Goal: Task Accomplishment & Management: Manage account settings

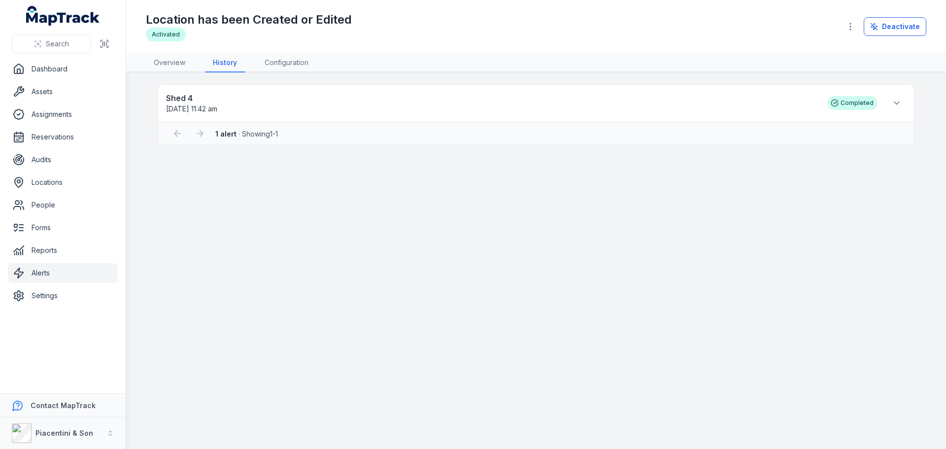
click at [603, 115] on li "Shed 4 09/09/2025 11:42 am Completed" at bounding box center [536, 102] width 756 height 37
click at [881, 93] on div "Shed 4 09/09/2025 11:42 am Completed" at bounding box center [536, 103] width 740 height 22
click at [894, 103] on icon at bounding box center [897, 103] width 10 height 10
click at [172, 59] on link "Overview" at bounding box center [169, 63] width 47 height 19
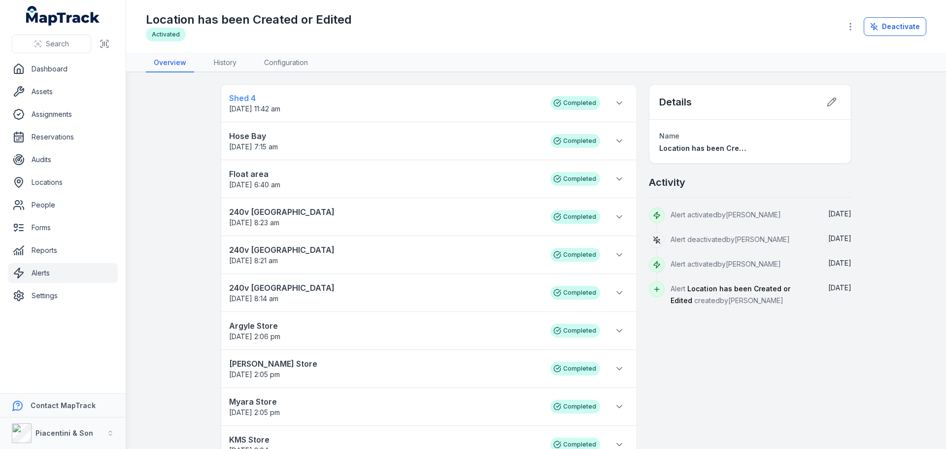
click at [428, 105] on span "09/09/2025 11:42 am" at bounding box center [385, 109] width 312 height 10
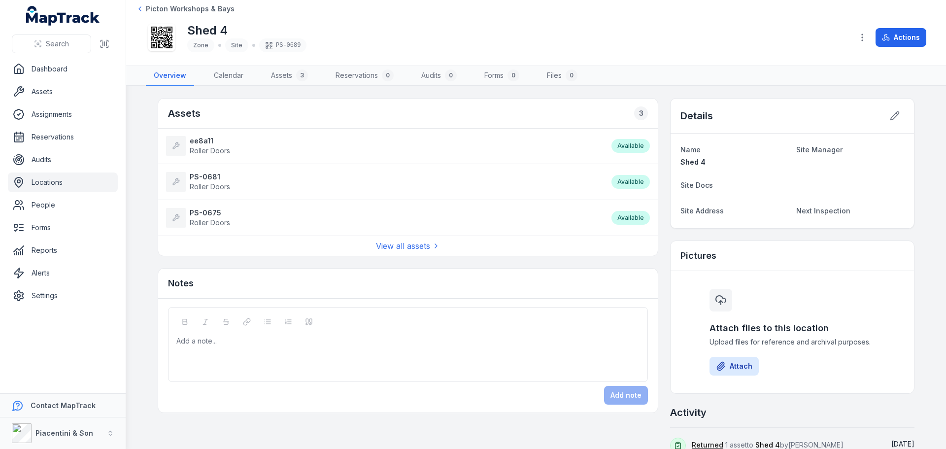
click at [350, 113] on div "Assets 3" at bounding box center [408, 114] width 500 height 30
click at [369, 31] on div "Shed 4 Zone Site PS-0689" at bounding box center [496, 38] width 700 height 32
click at [418, 250] on link "View all assets" at bounding box center [408, 246] width 64 height 12
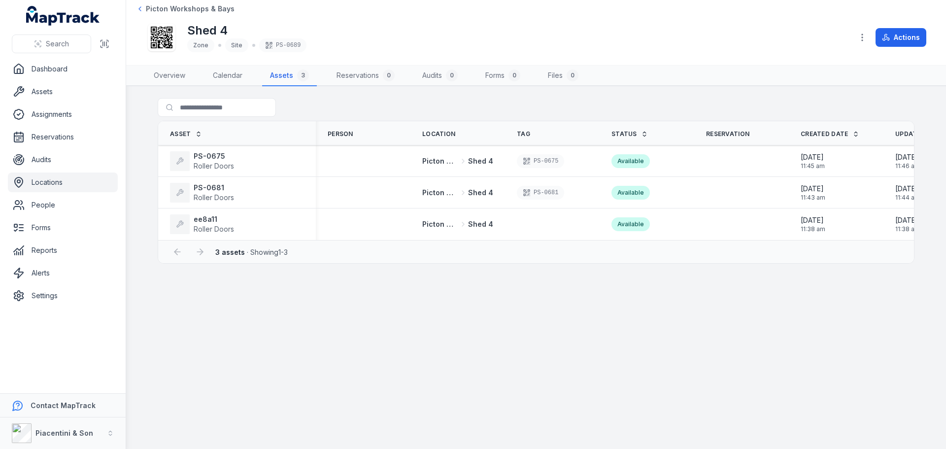
click at [404, 317] on main "Search for assets Asset Person Location Tag Status Reservation Created Date Upd…" at bounding box center [536, 267] width 820 height 363
click at [207, 213] on div "ee8a11 Roller Doors" at bounding box center [237, 224] width 158 height 28
click at [209, 216] on strong "ee8a11" at bounding box center [214, 219] width 40 height 10
click at [217, 191] on strong "PS-0681" at bounding box center [214, 188] width 40 height 10
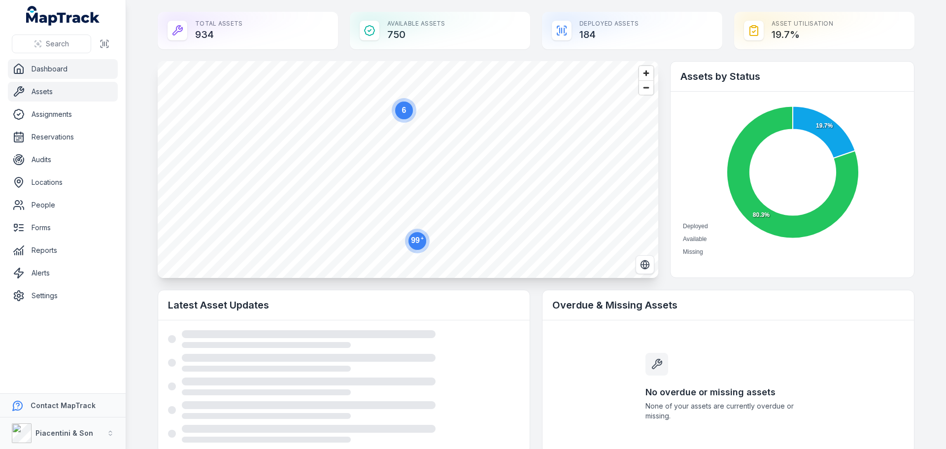
click at [51, 91] on link "Assets" at bounding box center [63, 92] width 110 height 20
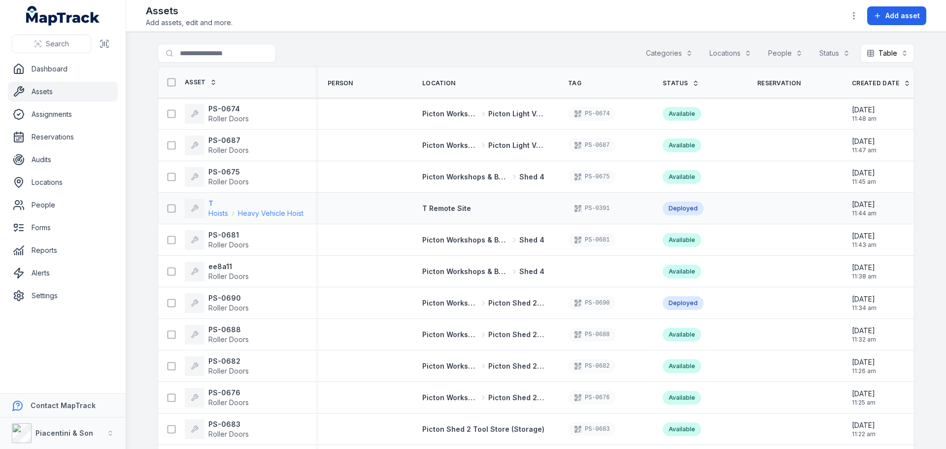
click at [212, 205] on strong "T" at bounding box center [256, 204] width 95 height 10
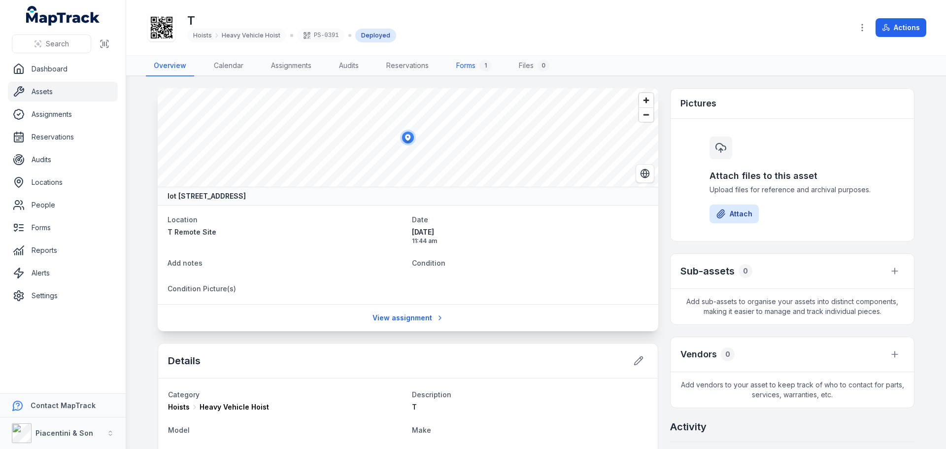
click at [476, 66] on link "Forms 1" at bounding box center [474, 66] width 51 height 21
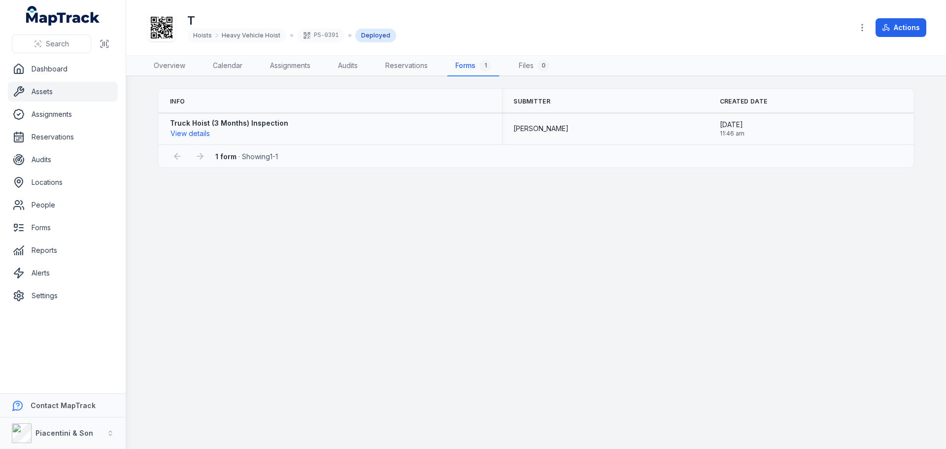
click at [211, 136] on div "Truck Hoist (3 Months) Inspection View details" at bounding box center [229, 128] width 118 height 21
click at [207, 132] on button "View details" at bounding box center [190, 133] width 40 height 11
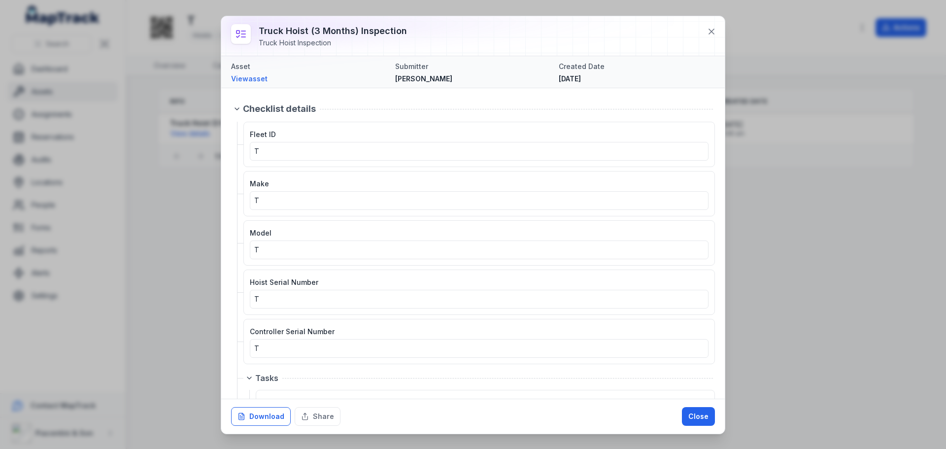
click at [270, 418] on button "Download" at bounding box center [261, 416] width 60 height 19
click at [711, 32] on icon at bounding box center [711, 31] width 5 height 5
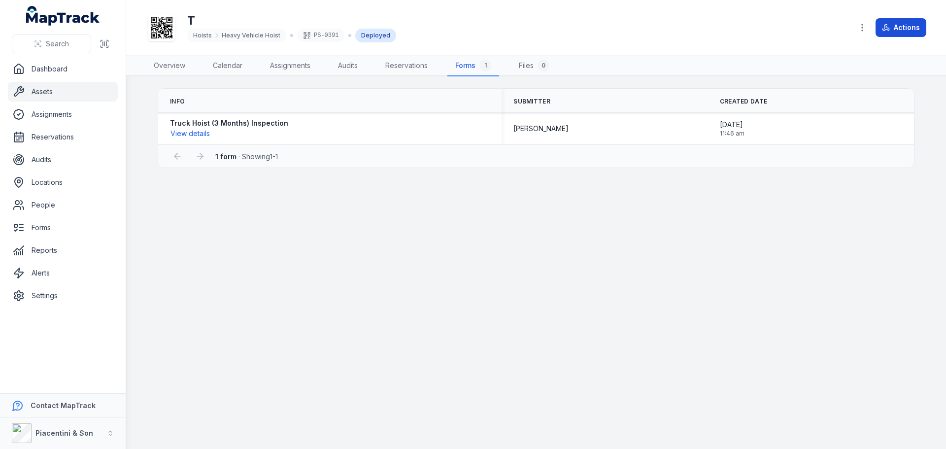
click at [884, 27] on icon at bounding box center [886, 28] width 8 height 8
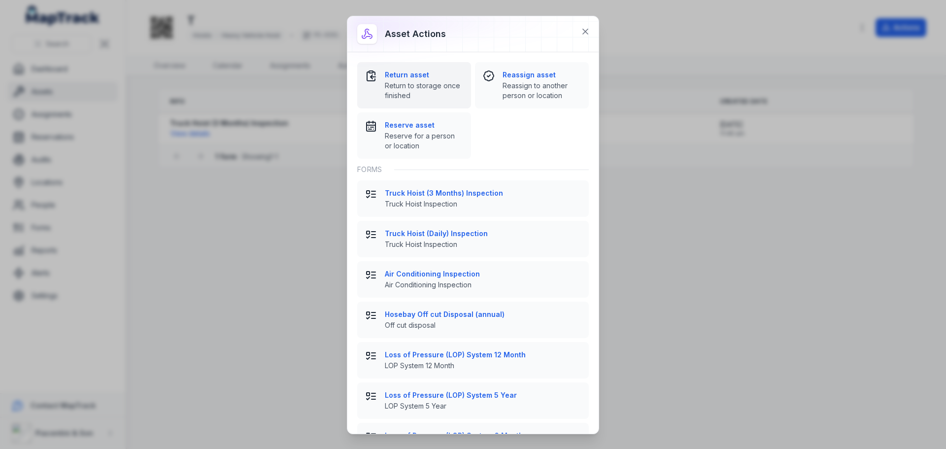
click at [402, 76] on strong "Return asset" at bounding box center [424, 75] width 78 height 10
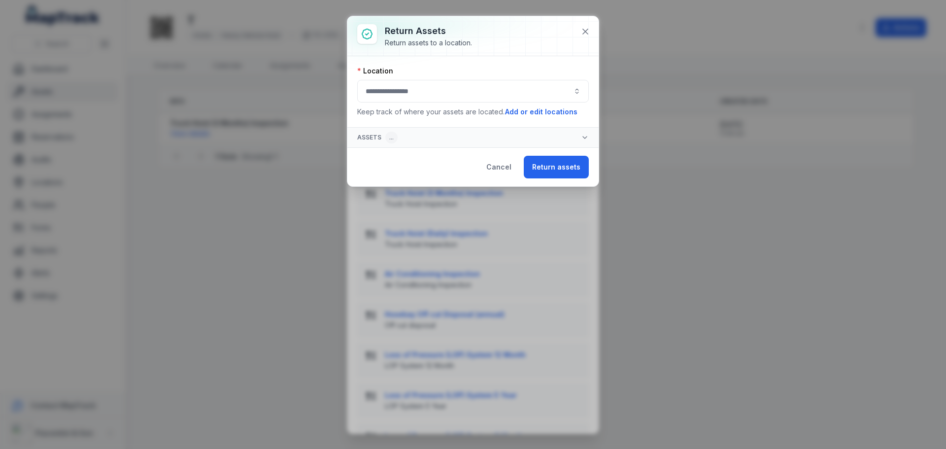
click at [408, 93] on button "button" at bounding box center [473, 91] width 232 height 23
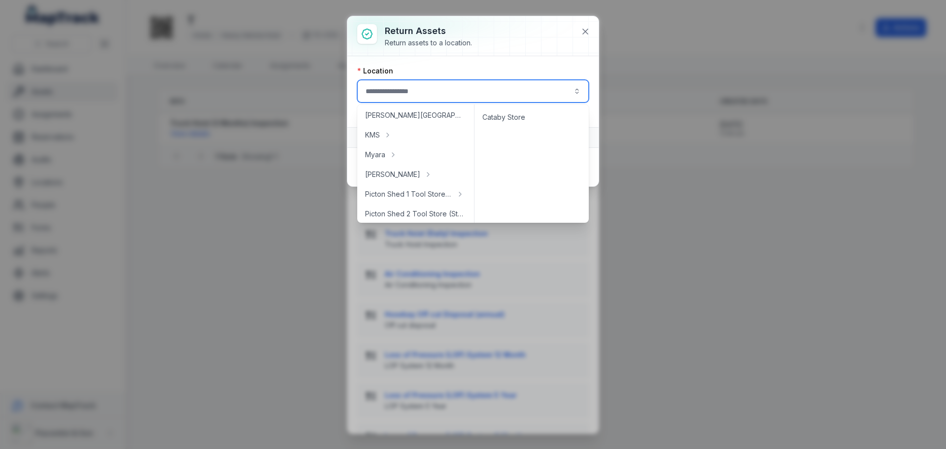
scroll to position [148, 0]
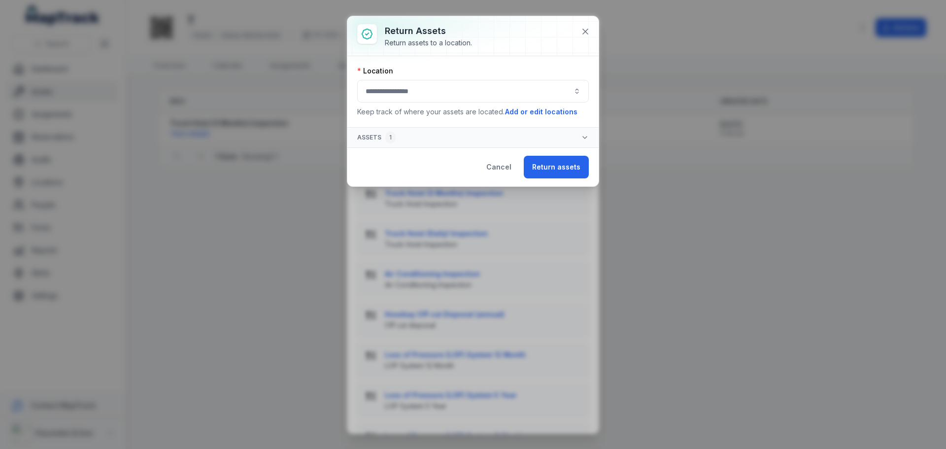
click at [288, 167] on div "Return assets Return assets to a location. Location Keep track of where your as…" at bounding box center [473, 224] width 946 height 449
click at [303, 226] on div "Return assets Return assets to a location. Location Keep track of where your as…" at bounding box center [473, 224] width 946 height 449
click at [501, 168] on button "Cancel" at bounding box center [499, 167] width 42 height 23
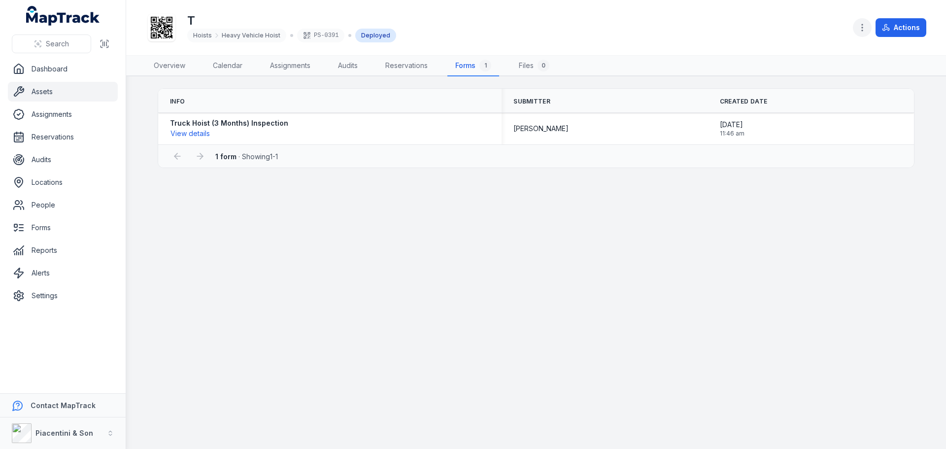
click at [859, 23] on icon "button" at bounding box center [863, 28] width 10 height 10
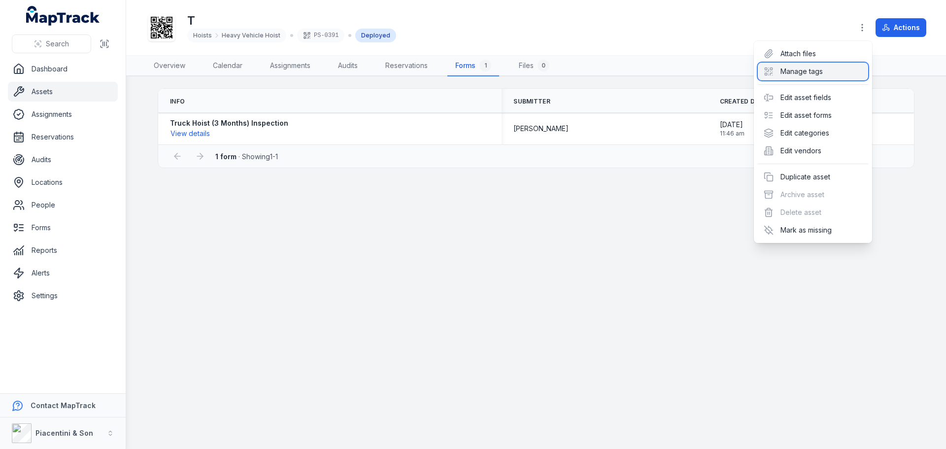
click at [819, 67] on div "Manage tags" at bounding box center [813, 72] width 110 height 18
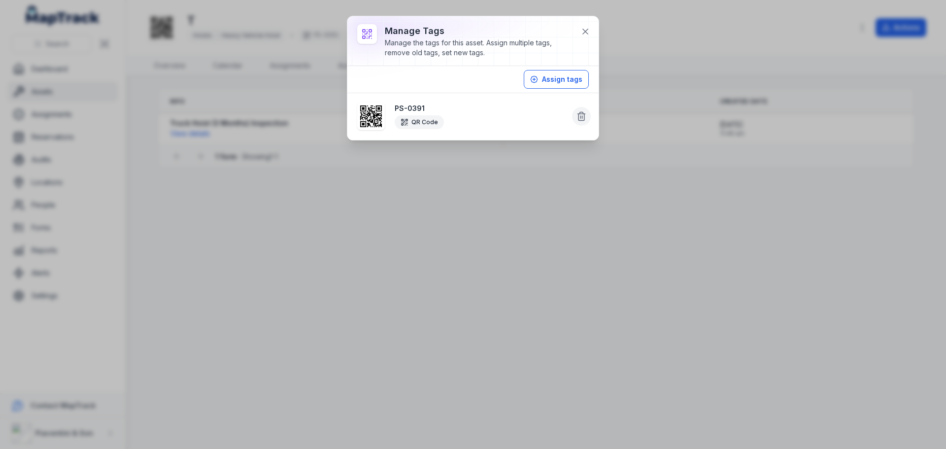
click at [579, 116] on icon at bounding box center [582, 117] width 6 height 6
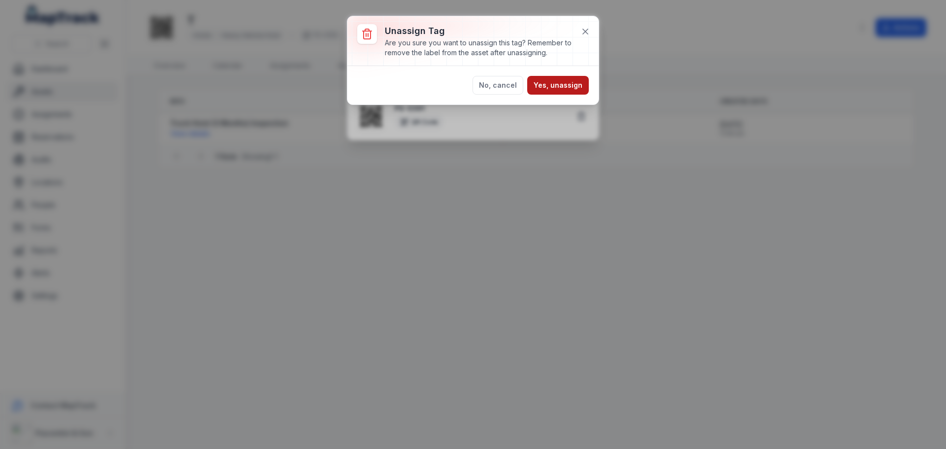
click at [570, 84] on button "Yes, unassign" at bounding box center [558, 85] width 62 height 19
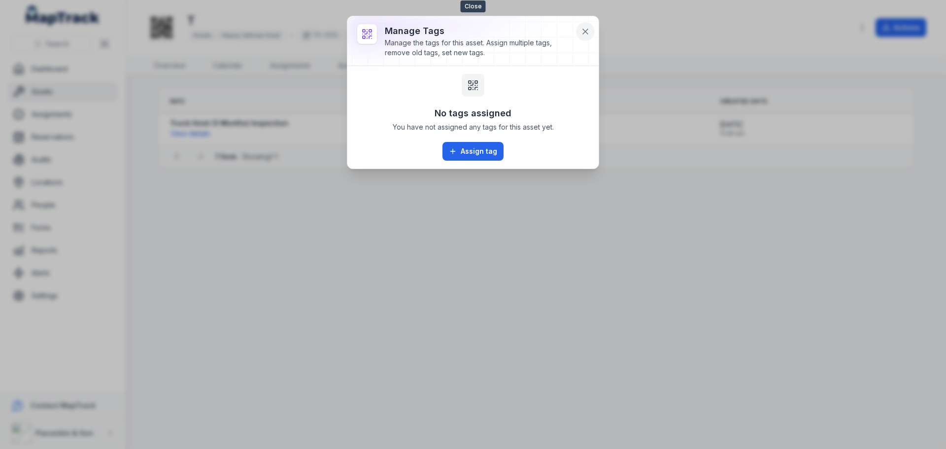
click at [582, 36] on button at bounding box center [585, 31] width 19 height 19
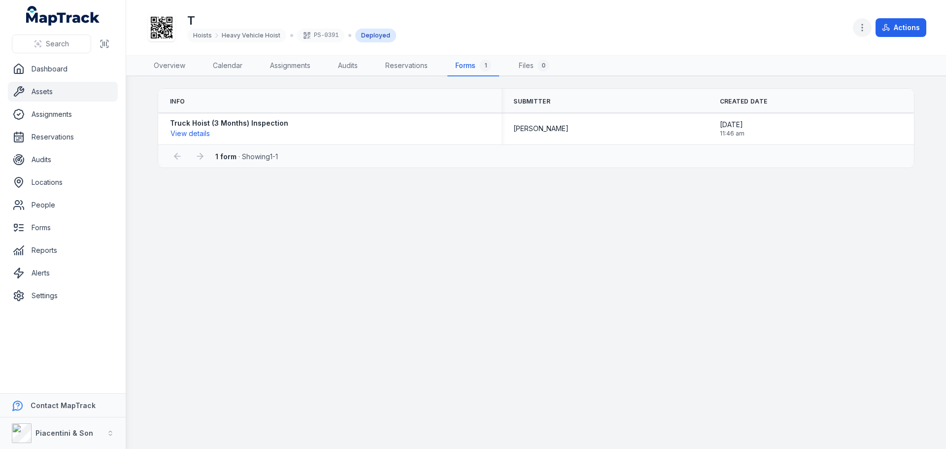
click at [857, 24] on button "button" at bounding box center [862, 27] width 19 height 19
